Goal: Task Accomplishment & Management: Use online tool/utility

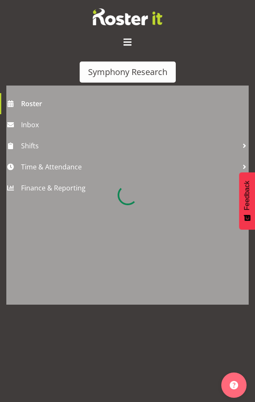
click at [32, 167] on div at bounding box center [127, 195] width 242 height 219
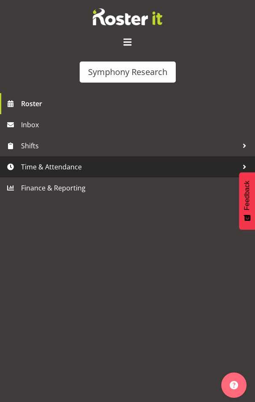
click at [31, 168] on span "Time & Attendance" at bounding box center [129, 167] width 217 height 13
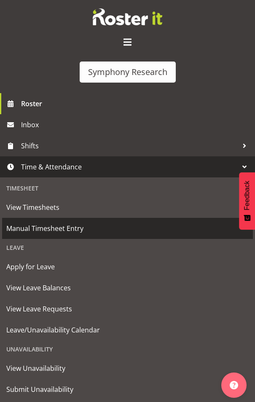
click at [65, 226] on span "Manual Timesheet Entry" at bounding box center [127, 228] width 242 height 13
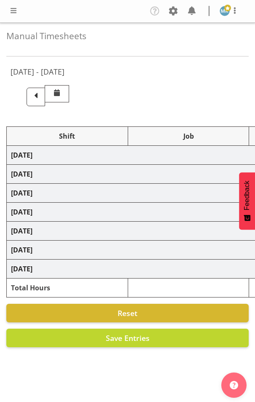
select select "48116"
select select "10242"
select select "47"
select select "41605"
select select "10499"
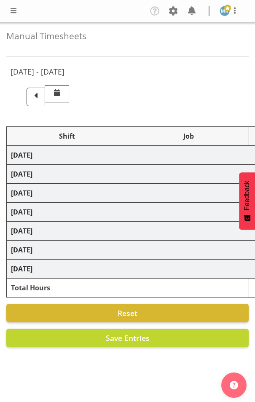
select select "297"
select select "41605"
select select "10499"
select select "297"
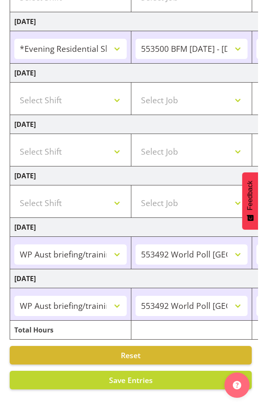
scroll to position [0, 341]
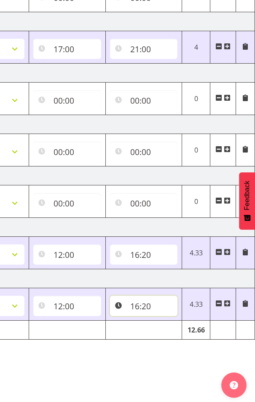
click at [156, 296] on input "16:20" at bounding box center [144, 306] width 68 height 20
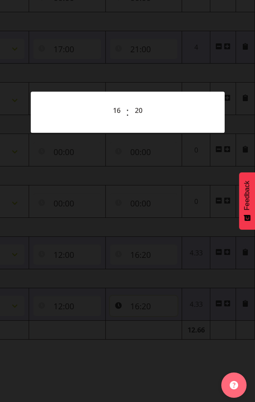
scroll to position [0, 335]
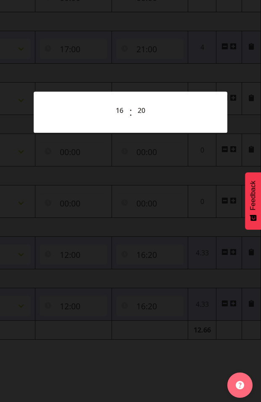
click at [165, 105] on div "00 01 02 03 04 05 06 07 08 09 10 11 12 13 14 15 16 17 18 19 20 21 22 23 : 00 01…" at bounding box center [131, 112] width 174 height 21
click at [145, 111] on select "00 01 02 03 04 05 06 07 08 09 10 11 12 13 14 15 16 17 18 19 20 21 22 23 24 25 2…" at bounding box center [142, 110] width 19 height 17
select select "15"
click at [133, 102] on select "00 01 02 03 04 05 06 07 08 09 10 11 12 13 14 15 16 17 18 19 20 21 22 23 24 25 2…" at bounding box center [142, 110] width 19 height 17
type input "16:15"
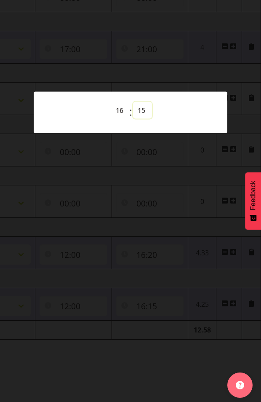
click at [145, 107] on select "00 01 02 03 04 05 06 07 08 09 10 11 12 13 14 15 16 17 18 19 20 21 22 23 24 25 2…" at bounding box center [142, 110] width 19 height 17
select select "20"
click at [133, 102] on select "00 01 02 03 04 05 06 07 08 09 10 11 12 13 14 15 16 17 18 19 20 21 22 23 24 25 2…" at bounding box center [142, 110] width 19 height 17
type input "16:20"
click at [158, 363] on div at bounding box center [130, 201] width 261 height 402
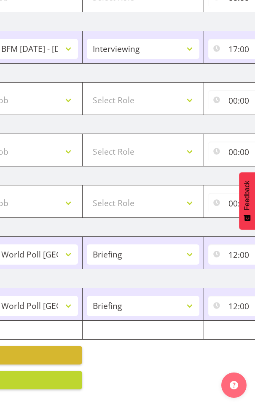
scroll to position [0, 110]
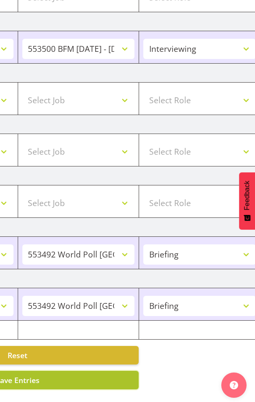
click at [78, 373] on button "Save Entries" at bounding box center [17, 380] width 242 height 19
